Goal: Task Accomplishment & Management: Use online tool/utility

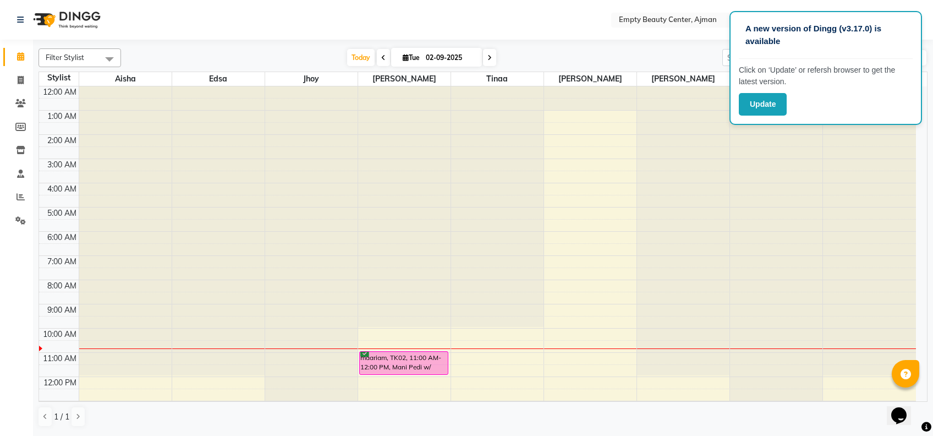
click at [630, 40] on div at bounding box center [483, 42] width 889 height 4
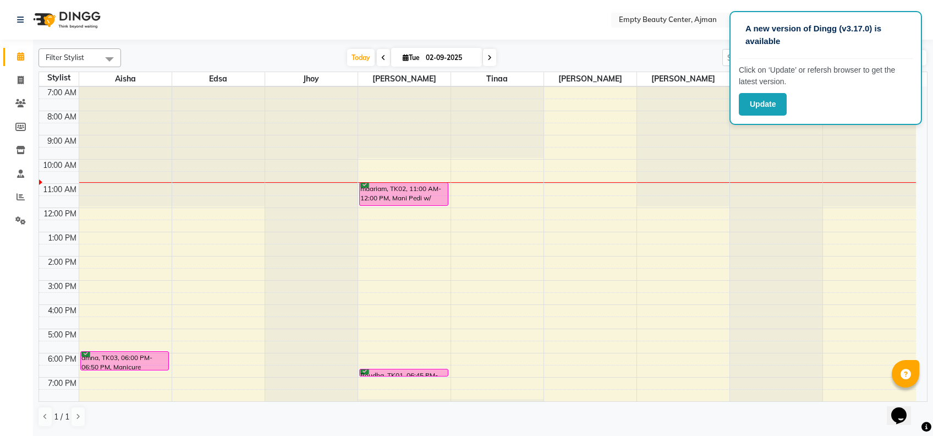
scroll to position [205, 0]
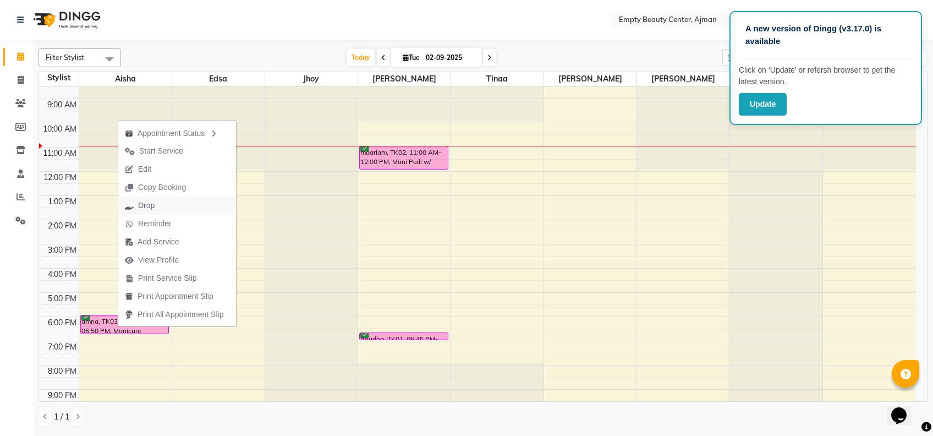
click at [165, 205] on button "Drop" at bounding box center [177, 205] width 118 height 18
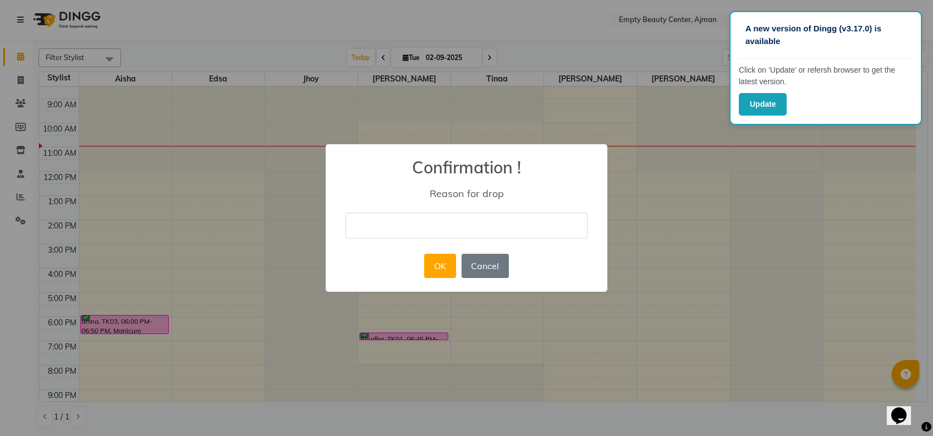
click at [406, 235] on input "text" at bounding box center [466, 225] width 242 height 26
type input "SHE CANCELLED HER APPOINTMENT"
click at [434, 264] on button "OK" at bounding box center [439, 266] width 31 height 24
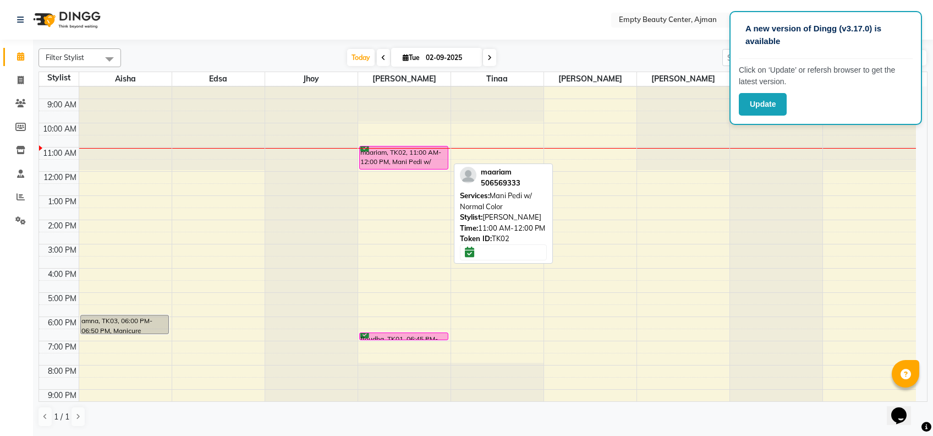
click at [416, 162] on div "maariam, TK02, 11:00 AM-12:00 PM, Mani Pedi w/ Normal Color" at bounding box center [404, 157] width 88 height 23
select select "6"
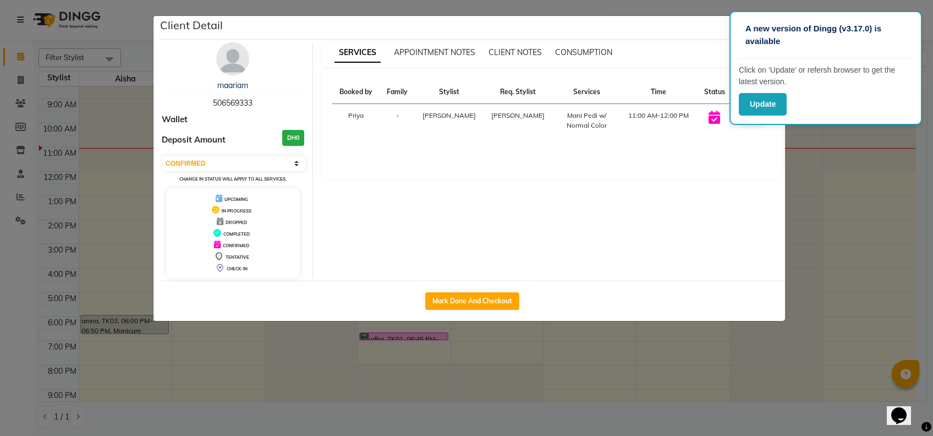
click at [889, 289] on ngb-modal-window "Client Detail maariam 506569333 Wallet Deposit Amount DH0 Select IN SERVICE CON…" at bounding box center [466, 218] width 933 height 436
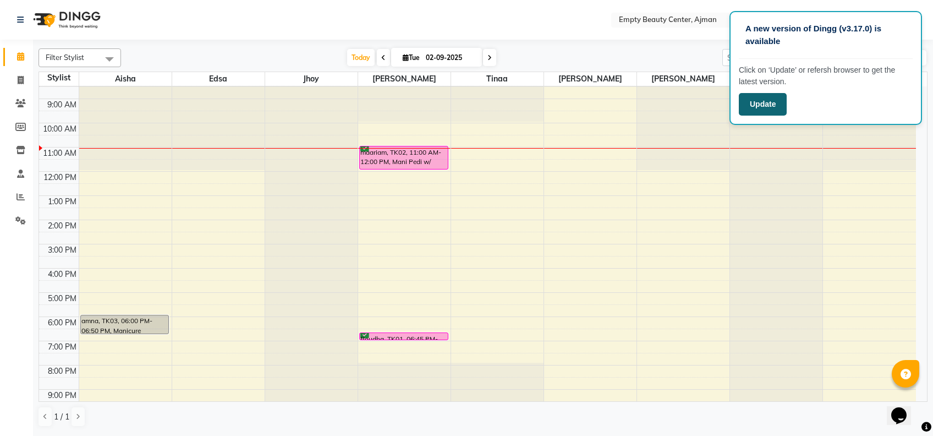
click at [762, 106] on button "Update" at bounding box center [763, 104] width 48 height 23
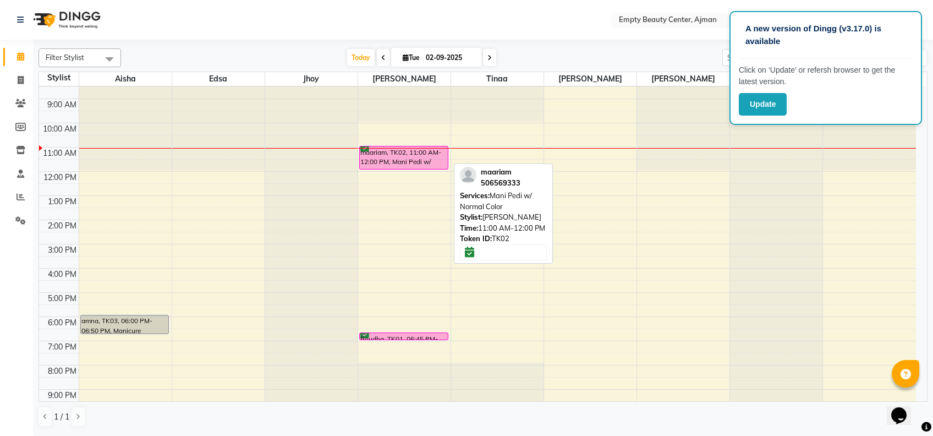
click at [414, 157] on div "maariam, TK02, 11:00 AM-12:00 PM, Mani Pedi w/ Normal Color" at bounding box center [404, 157] width 88 height 23
select select "6"
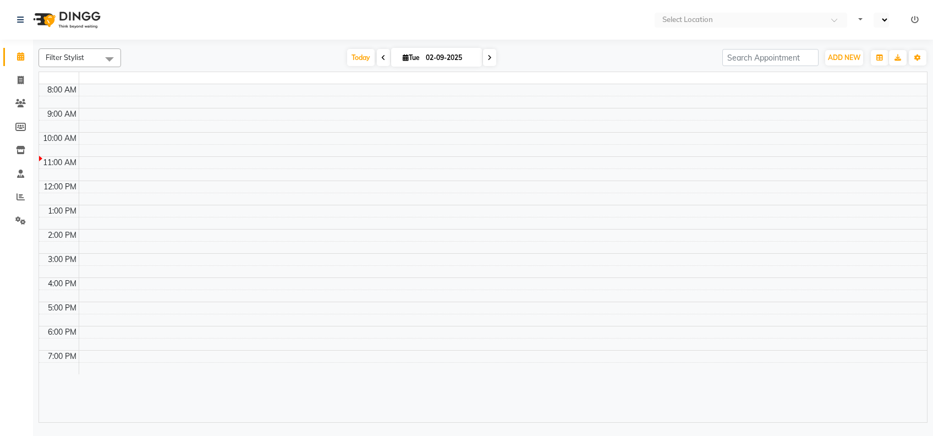
select select "en"
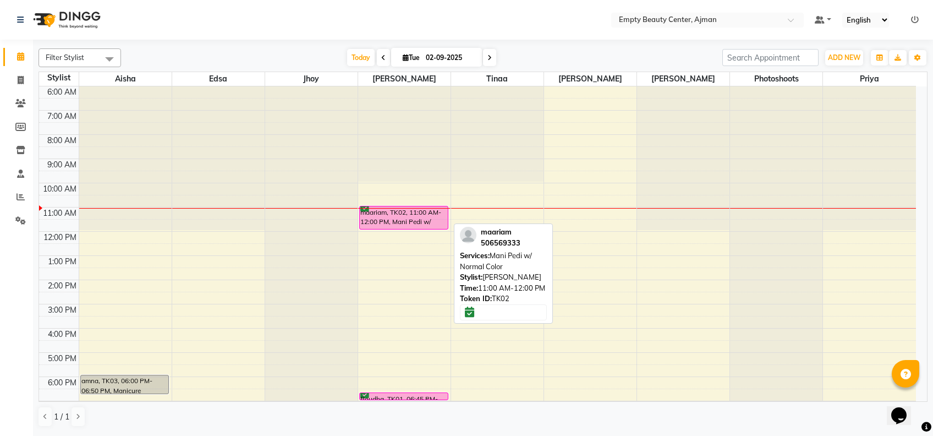
click at [417, 212] on div "maariam, TK02, 11:00 AM-12:00 PM, Mani Pedi w/ Normal Color" at bounding box center [404, 217] width 88 height 23
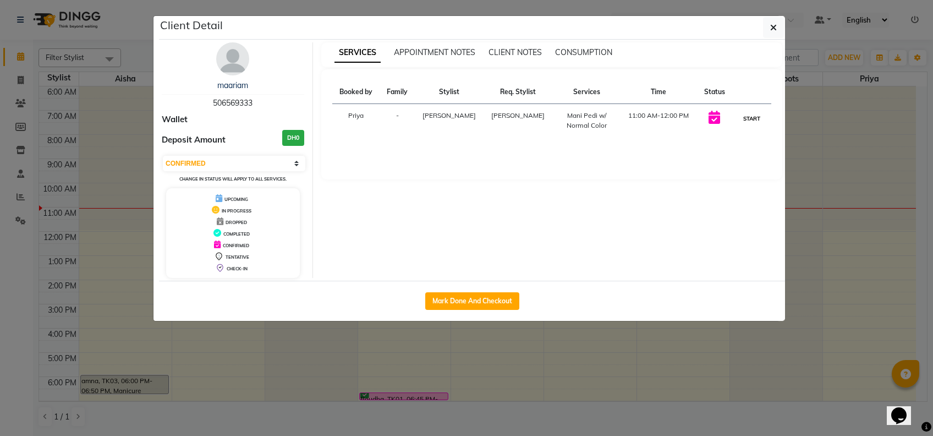
click at [748, 116] on button "START" at bounding box center [751, 119] width 23 height 14
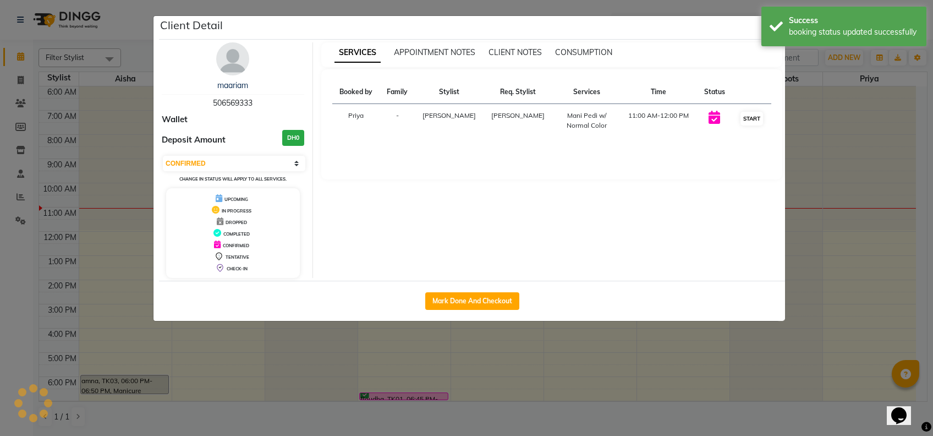
select select "1"
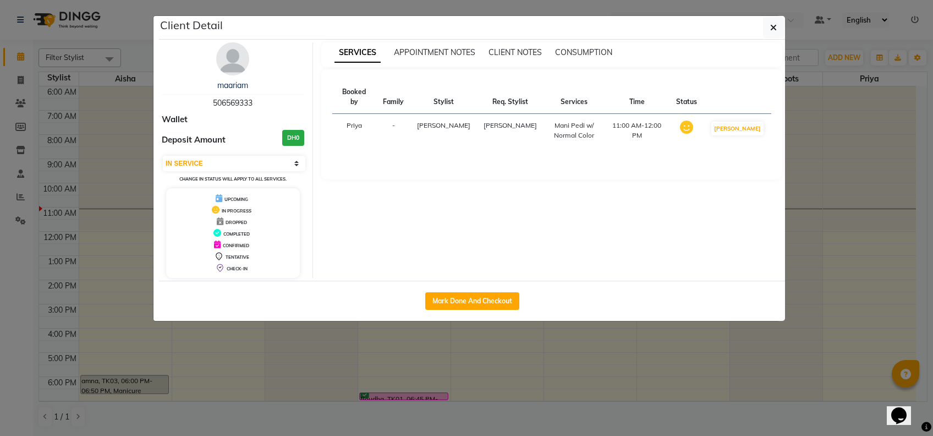
click at [904, 165] on ngb-modal-window "Client Detail maariam 506569333 Wallet Deposit Amount DH0 Select IN SERVICE CON…" at bounding box center [466, 218] width 933 height 436
